Goal: Subscribe to service/newsletter

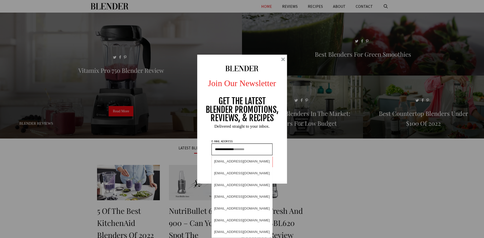
type input "**********"
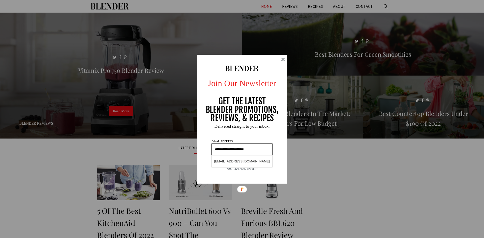
type input "**********"
